Goal: Task Accomplishment & Management: Manage account settings

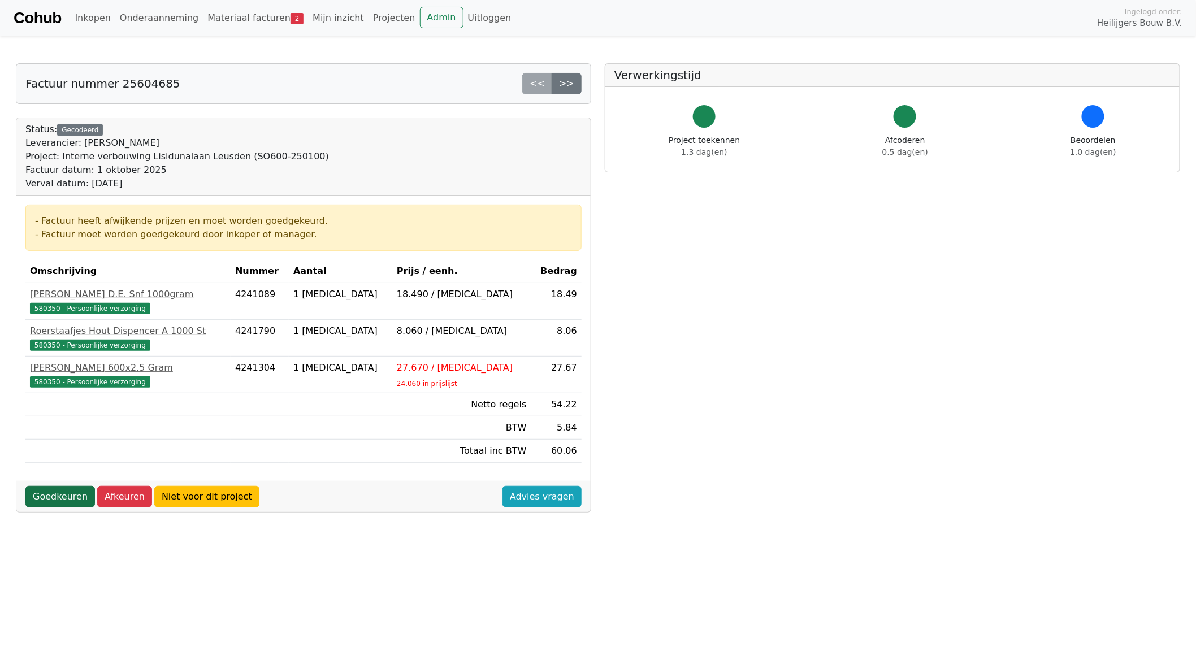
click at [55, 496] on link "Goedkeuren" at bounding box center [60, 496] width 70 height 21
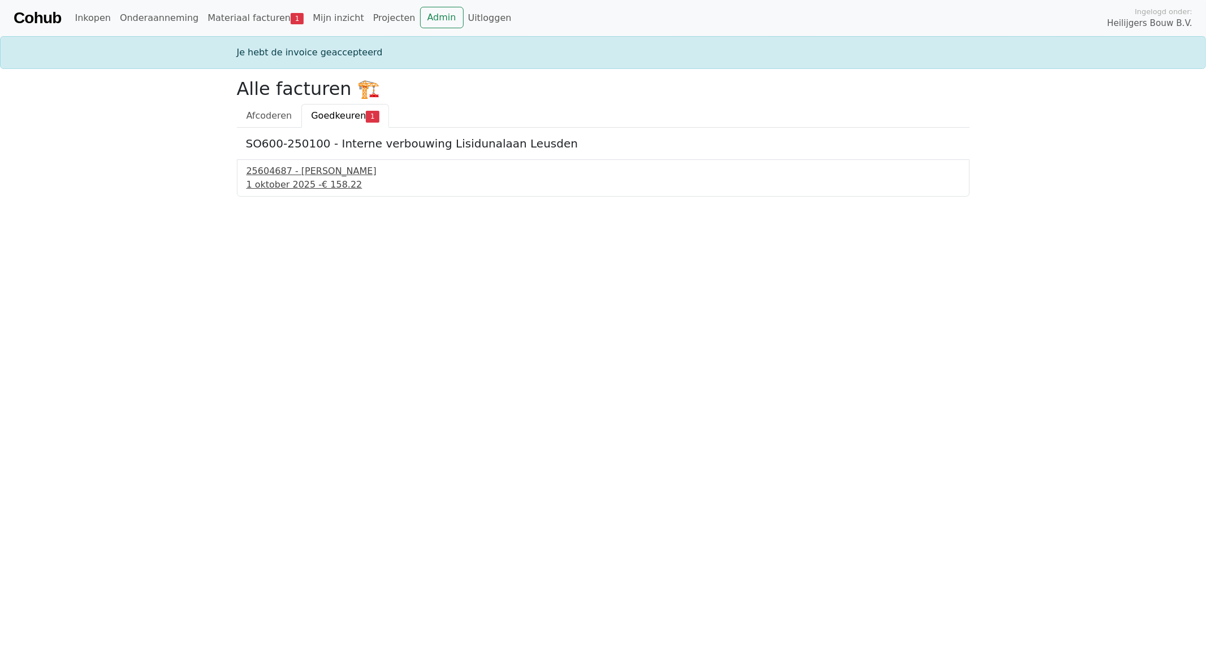
click at [297, 183] on div "[DATE] - € 158.22" at bounding box center [602, 185] width 713 height 14
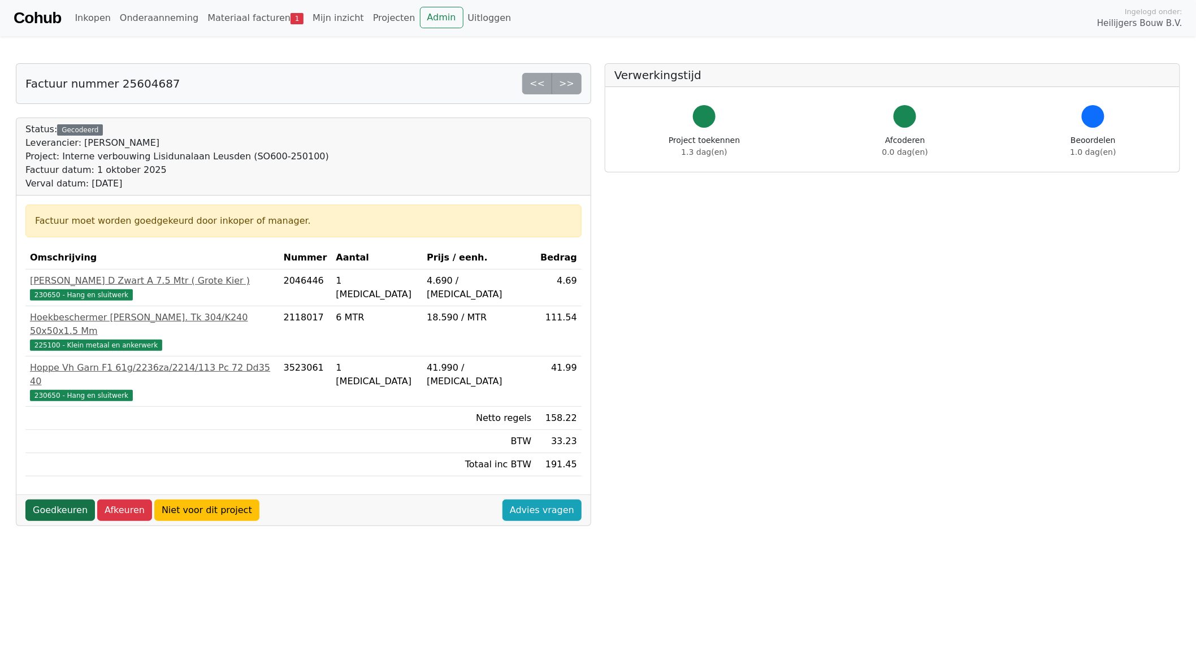
click at [55, 500] on link "Goedkeuren" at bounding box center [60, 510] width 70 height 21
